Goal: Task Accomplishment & Management: Complete application form

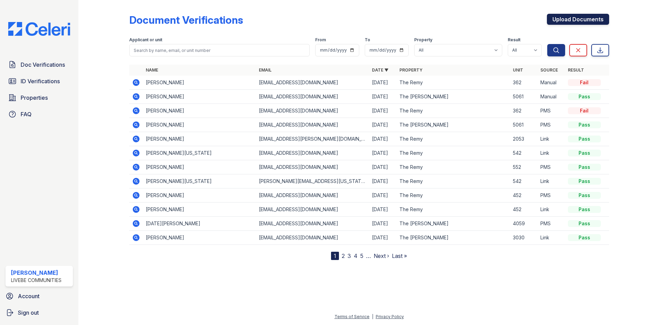
click at [569, 20] on link "Upload Documents" at bounding box center [578, 19] width 62 height 11
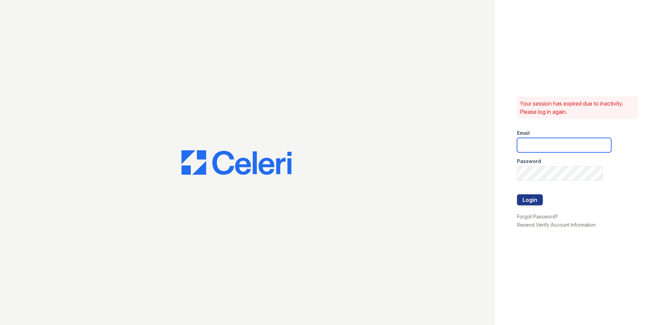
type input "donnelld@livebe.com"
click at [535, 199] on button "Login" at bounding box center [530, 199] width 26 height 11
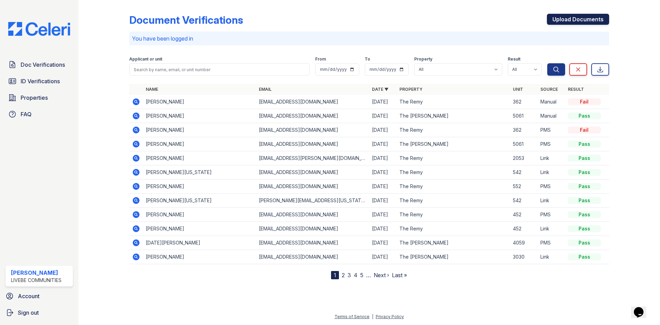
click at [564, 19] on link "Upload Documents" at bounding box center [578, 19] width 62 height 11
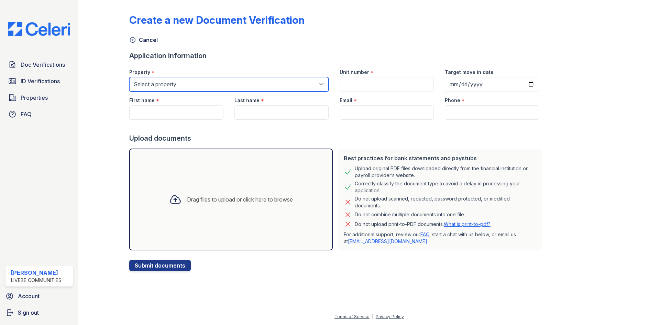
click at [190, 83] on select "Select a property The Remy The [PERSON_NAME]" at bounding box center [228, 84] width 199 height 14
select select "508"
click at [129, 77] on select "Select a property The Remy The [PERSON_NAME]" at bounding box center [228, 84] width 199 height 14
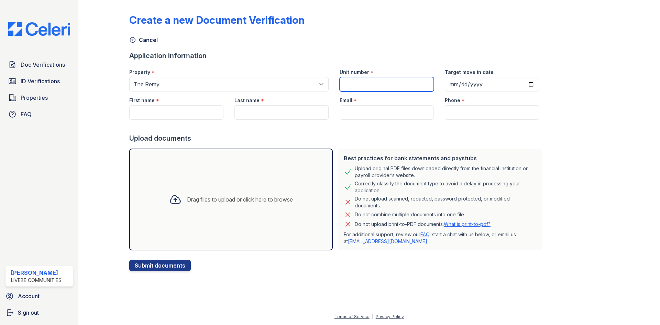
click at [375, 85] on input "Unit number" at bounding box center [387, 84] width 94 height 14
type input "341"
click at [524, 83] on input "Target move in date" at bounding box center [492, 84] width 94 height 14
type input "[DATE]"
click at [177, 115] on input "First name" at bounding box center [176, 112] width 94 height 14
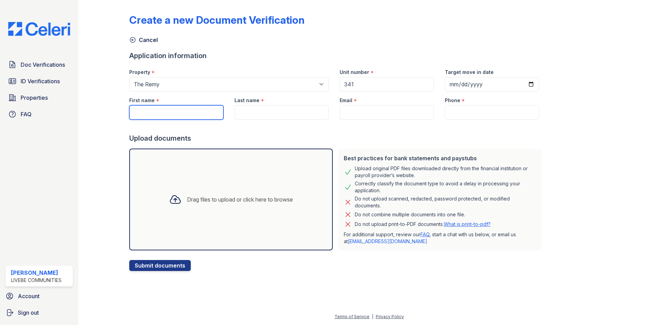
click at [148, 109] on input "First name" at bounding box center [176, 112] width 94 height 14
type input "Kavara"
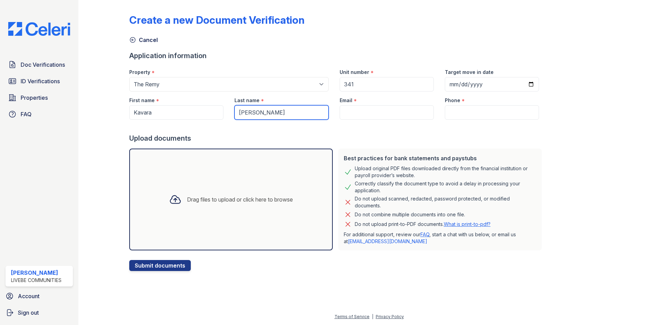
type input "[PERSON_NAME]"
click at [390, 120] on form "Application information Property * Select a property The Remy The [PERSON_NAME]…" at bounding box center [336, 161] width 415 height 220
paste input "[EMAIL_ADDRESS][DOMAIN_NAME]"
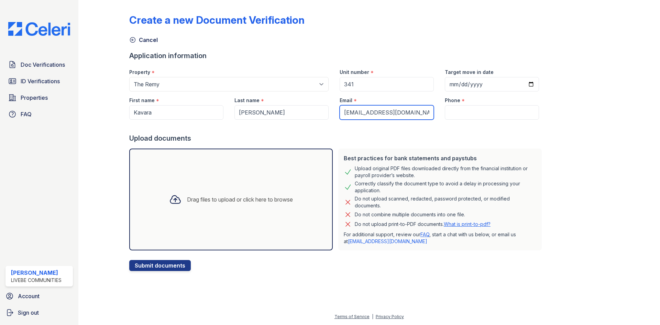
type input "[EMAIL_ADDRESS][DOMAIN_NAME]"
click at [452, 113] on input "Phone" at bounding box center [492, 112] width 94 height 14
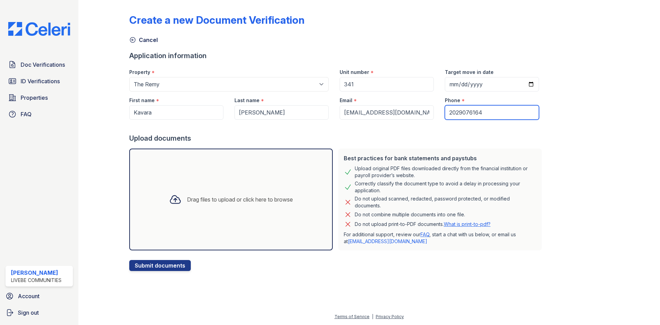
type input "2029076164"
click at [189, 207] on div "Drag files to upload or click here to browse" at bounding box center [231, 199] width 135 height 23
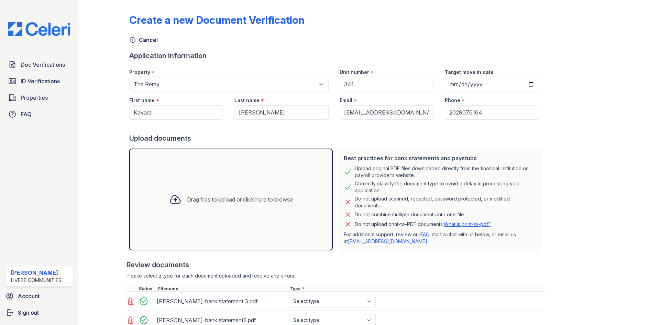
click at [193, 204] on div "Drag files to upload or click here to browse" at bounding box center [231, 199] width 135 height 23
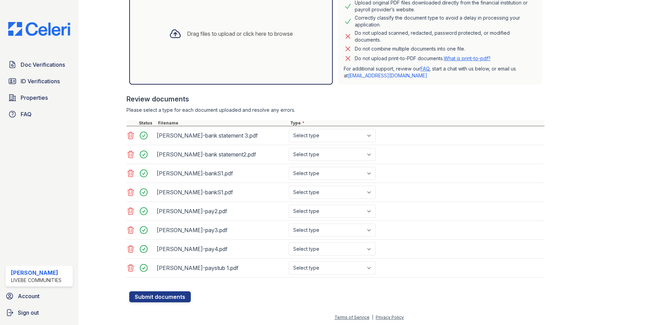
scroll to position [166, 0]
click at [331, 135] on select "Select type Paystub Bank Statement Offer Letter Tax Documents Benefit Award Let…" at bounding box center [332, 134] width 87 height 13
select select "bank_statement"
click at [289, 128] on select "Select type Paystub Bank Statement Offer Letter Tax Documents Benefit Award Let…" at bounding box center [332, 134] width 87 height 13
click at [335, 154] on select "Select type Paystub Bank Statement Offer Letter Tax Documents Benefit Award Let…" at bounding box center [332, 153] width 87 height 13
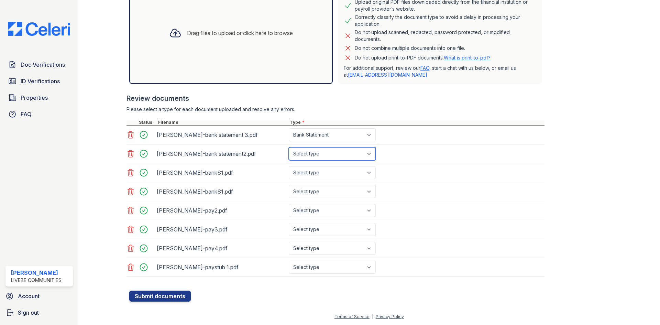
select select "bank_statement"
click at [289, 147] on select "Select type Paystub Bank Statement Offer Letter Tax Documents Benefit Award Let…" at bounding box center [332, 153] width 87 height 13
click at [335, 173] on select "Select type Paystub Bank Statement Offer Letter Tax Documents Benefit Award Let…" at bounding box center [332, 172] width 87 height 13
select select "bank_statement"
click at [289, 166] on select "Select type Paystub Bank Statement Offer Letter Tax Documents Benefit Award Let…" at bounding box center [332, 172] width 87 height 13
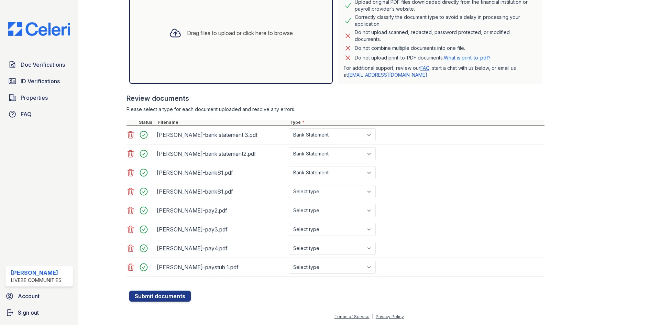
click at [127, 190] on icon at bounding box center [131, 191] width 8 height 8
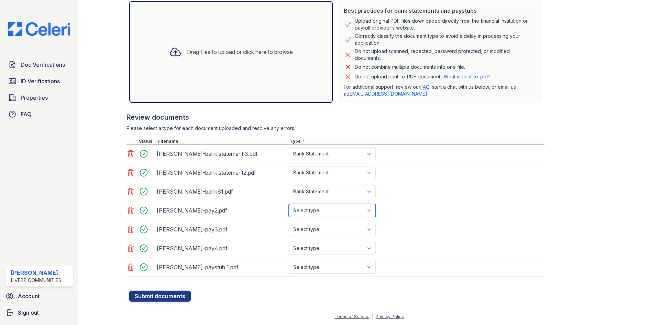
click at [327, 215] on select "Select type Paystub Bank Statement Offer Letter Tax Documents Benefit Award Let…" at bounding box center [332, 210] width 87 height 13
select select "paystub"
click at [289, 204] on select "Select type Paystub Bank Statement Offer Letter Tax Documents Benefit Award Let…" at bounding box center [332, 210] width 87 height 13
click at [321, 229] on select "Select type Paystub Bank Statement Offer Letter Tax Documents Benefit Award Let…" at bounding box center [332, 229] width 87 height 13
select select "paystub"
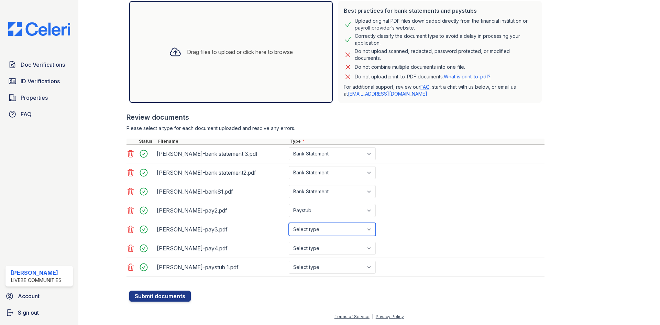
click at [289, 223] on select "Select type Paystub Bank Statement Offer Letter Tax Documents Benefit Award Let…" at bounding box center [332, 229] width 87 height 13
drag, startPoint x: 319, startPoint y: 251, endPoint x: 316, endPoint y: 254, distance: 4.5
click at [318, 251] on select "Select type Paystub Bank Statement Offer Letter Tax Documents Benefit Award Let…" at bounding box center [332, 248] width 87 height 13
select select "paystub"
click at [289, 242] on select "Select type Paystub Bank Statement Offer Letter Tax Documents Benefit Award Let…" at bounding box center [332, 248] width 87 height 13
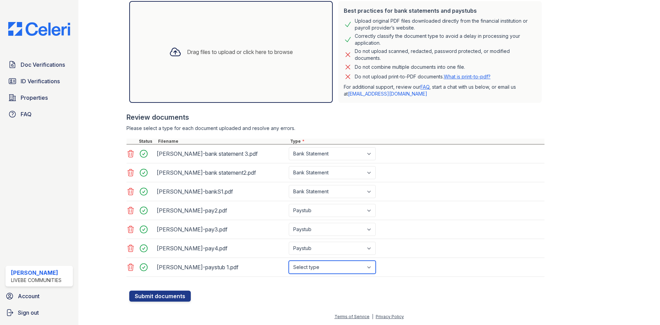
click at [320, 266] on select "Select type Paystub Bank Statement Offer Letter Tax Documents Benefit Award Let…" at bounding box center [332, 267] width 87 height 13
select select "paystub"
click at [289, 261] on select "Select type Paystub Bank Statement Offer Letter Tax Documents Benefit Award Let…" at bounding box center [332, 267] width 87 height 13
click at [169, 296] on button "Submit documents" at bounding box center [160, 296] width 62 height 11
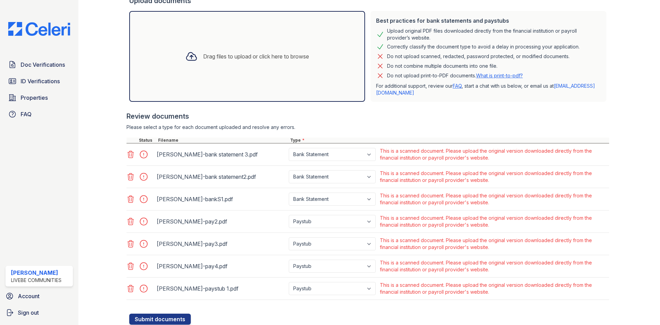
scroll to position [172, 0]
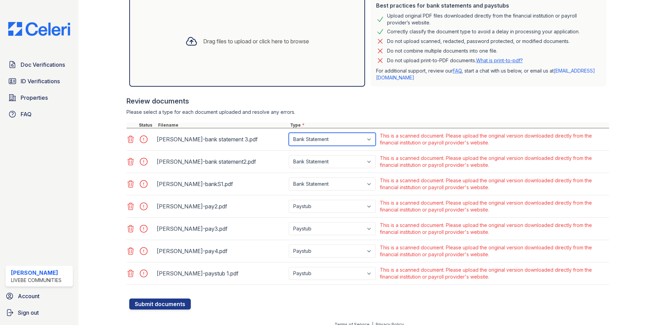
click at [324, 137] on select "Paystub Bank Statement Offer Letter Tax Documents Benefit Award Letter Investme…" at bounding box center [332, 139] width 87 height 13
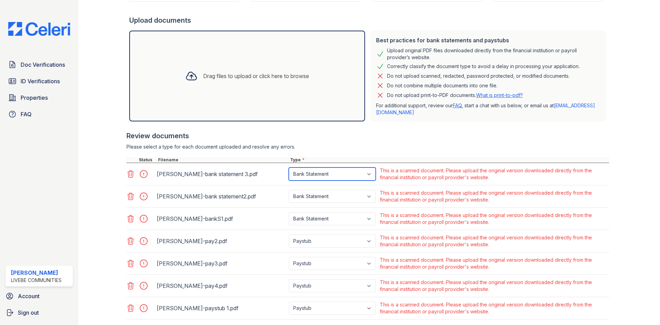
scroll to position [138, 0]
click at [448, 180] on div "This is a scanned document. Please upload the original version downloaded direc…" at bounding box center [494, 174] width 228 height 14
click at [141, 174] on div at bounding box center [145, 174] width 19 height 10
click at [339, 180] on div "Paystub Bank Statement Offer Letter Tax Documents Benefit Award Letter Investme…" at bounding box center [332, 173] width 91 height 17
click at [337, 176] on select "Paystub Bank Statement Offer Letter Tax Documents Benefit Award Letter Investme…" at bounding box center [332, 173] width 87 height 13
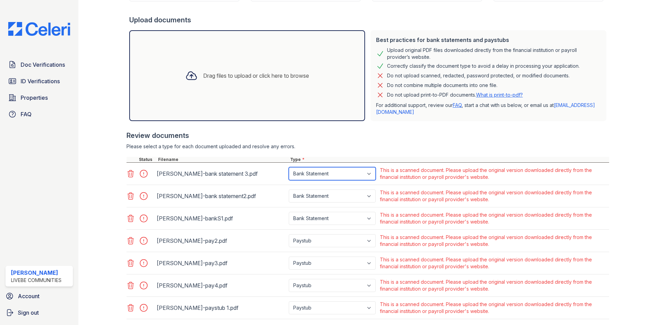
click at [289, 167] on select "Paystub Bank Statement Offer Letter Tax Documents Benefit Award Letter Investme…" at bounding box center [332, 173] width 87 height 13
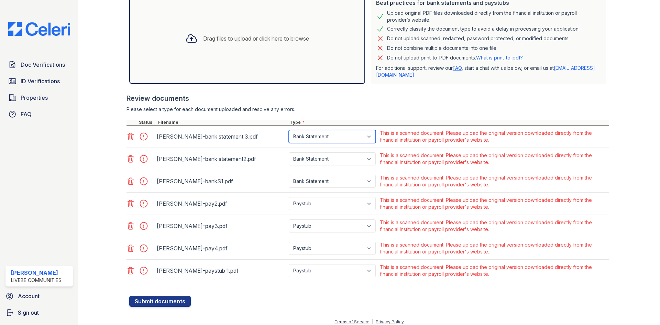
scroll to position [180, 0]
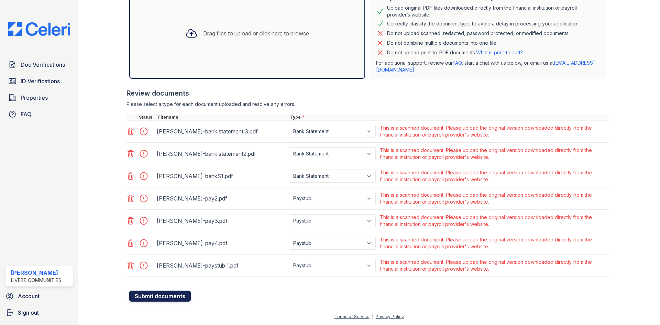
click at [165, 297] on button "Submit documents" at bounding box center [160, 296] width 62 height 11
click at [166, 298] on button "Submit documents" at bounding box center [160, 296] width 62 height 11
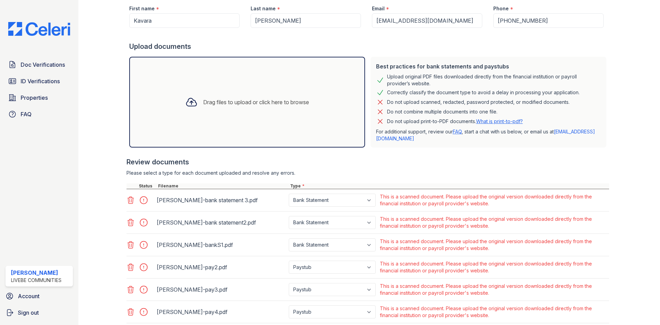
scroll to position [145, 0]
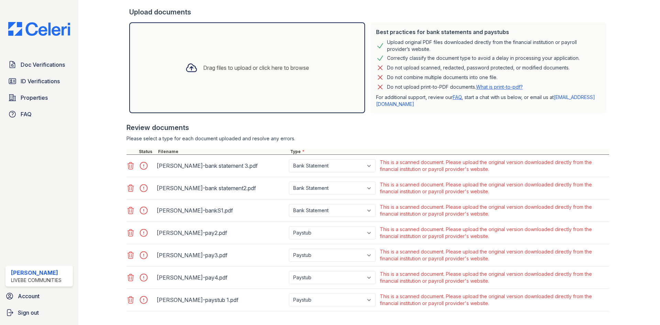
click at [587, 134] on div "Review documents Please select a type for each document uploaded and resolve an…" at bounding box center [368, 217] width 483 height 202
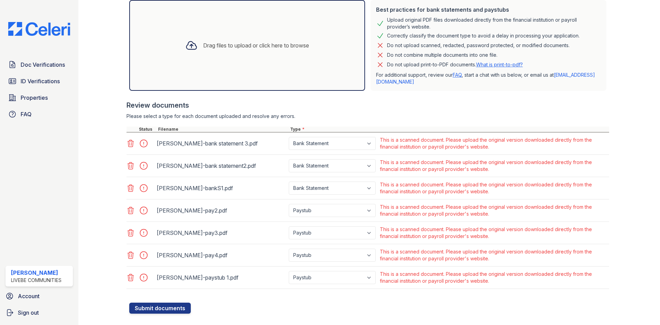
scroll to position [180, 0]
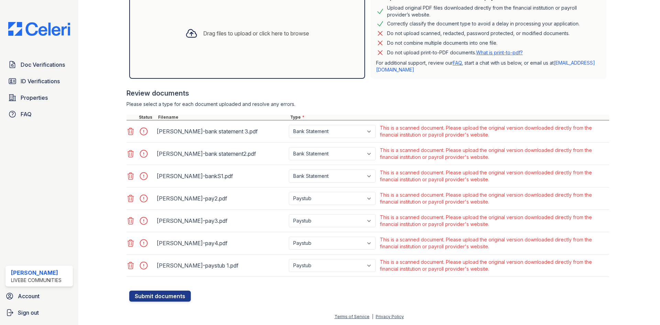
click at [128, 266] on icon at bounding box center [131, 265] width 8 height 8
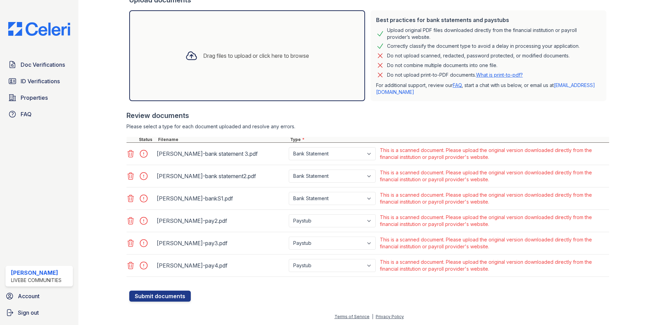
click at [128, 267] on icon at bounding box center [131, 265] width 8 height 8
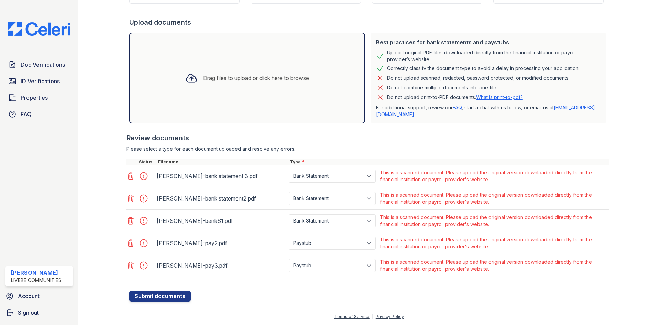
scroll to position [135, 0]
click at [134, 270] on div at bounding box center [132, 266] width 10 height 10
click at [130, 266] on icon at bounding box center [131, 265] width 8 height 8
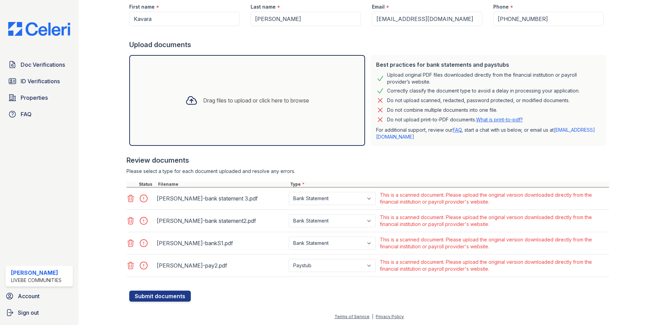
scroll to position [113, 0]
click at [128, 267] on icon at bounding box center [131, 265] width 6 height 7
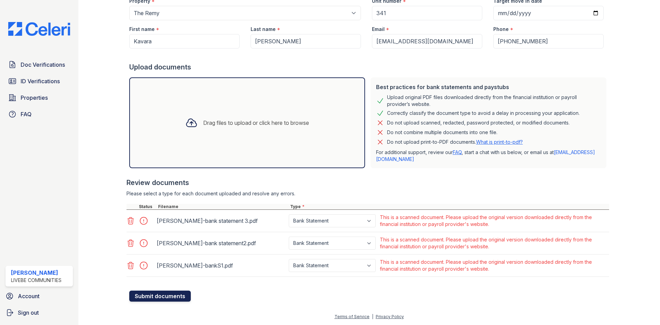
click at [160, 296] on button "Submit documents" at bounding box center [160, 296] width 62 height 11
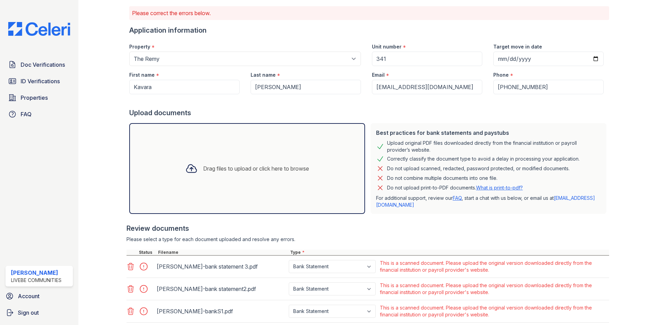
scroll to position [0, 0]
